Goal: Task Accomplishment & Management: Manage account settings

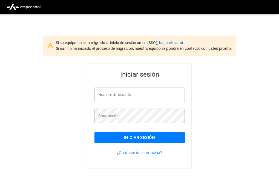
type input "**********"
click at [132, 95] on input "**********" at bounding box center [139, 95] width 90 height 15
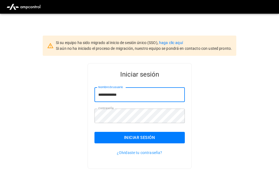
click at [128, 96] on input "**********" at bounding box center [139, 95] width 90 height 15
